Goal: Check status: Check status

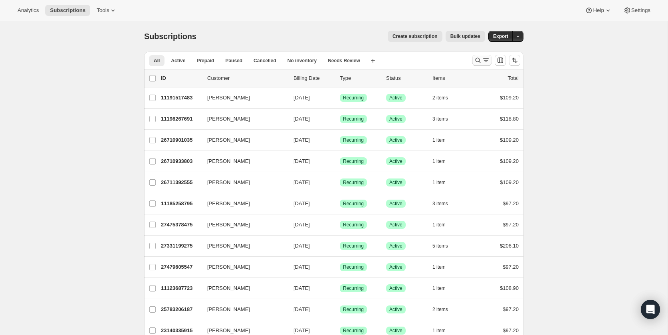
click at [474, 59] on icon "Search and filter results" at bounding box center [478, 60] width 8 height 8
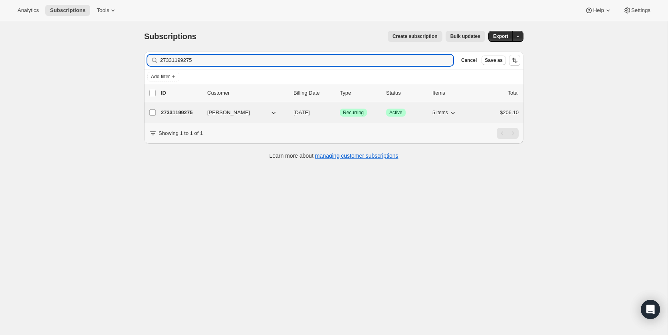
type input "27331199275"
click at [180, 107] on div "27331199275 [PERSON_NAME] [DATE] Success Recurring Success Active 5 items $206.…" at bounding box center [340, 112] width 358 height 11
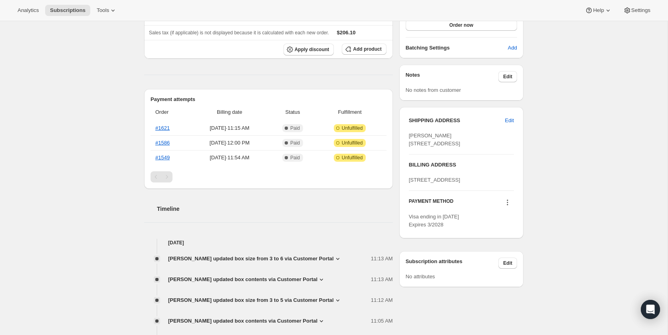
scroll to position [236, 0]
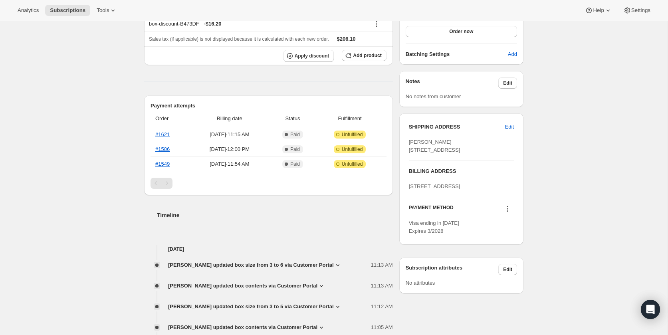
click at [311, 266] on span "[PERSON_NAME] updated box size from 3 to 6 via Customer Portal" at bounding box center [251, 265] width 166 height 8
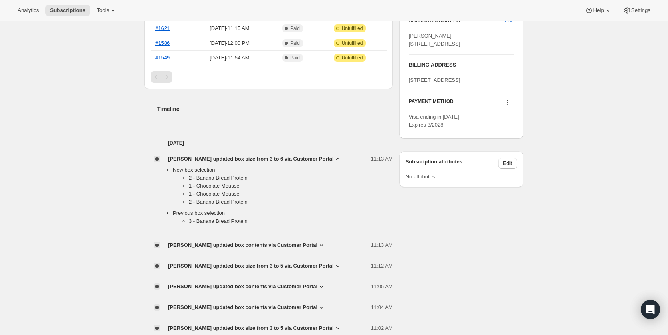
scroll to position [345, 0]
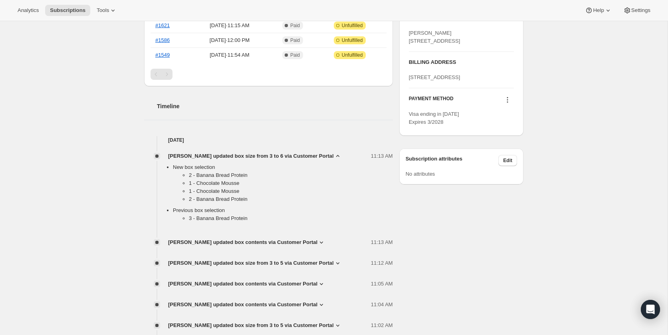
click at [277, 242] on span "[PERSON_NAME] updated box contents via Customer Portal" at bounding box center [242, 242] width 149 height 8
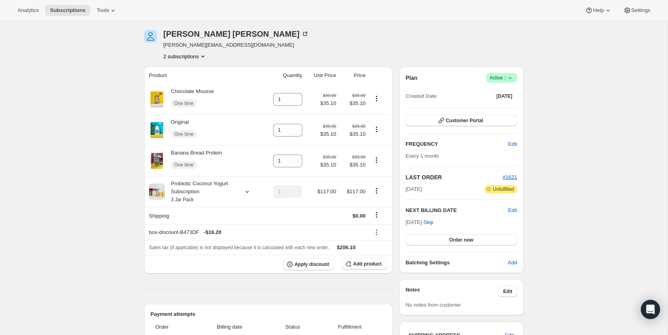
scroll to position [0, 0]
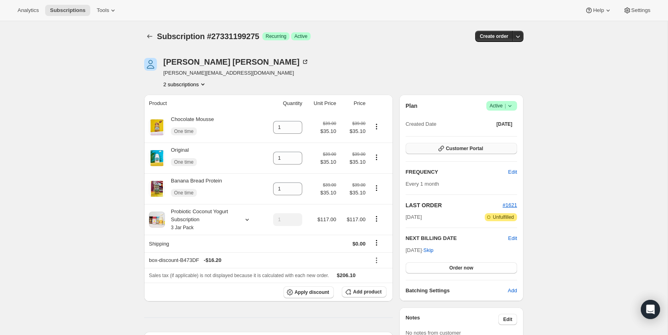
click at [452, 144] on button "Customer Portal" at bounding box center [460, 148] width 111 height 11
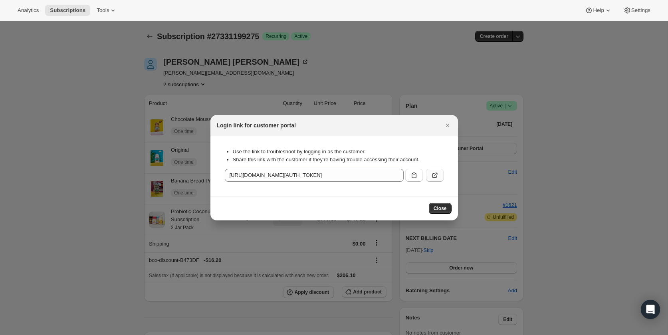
click at [433, 174] on icon ":rcm:" at bounding box center [435, 175] width 8 height 8
click at [438, 178] on icon ":rcm:" at bounding box center [435, 175] width 8 height 8
